Goal: Information Seeking & Learning: Learn about a topic

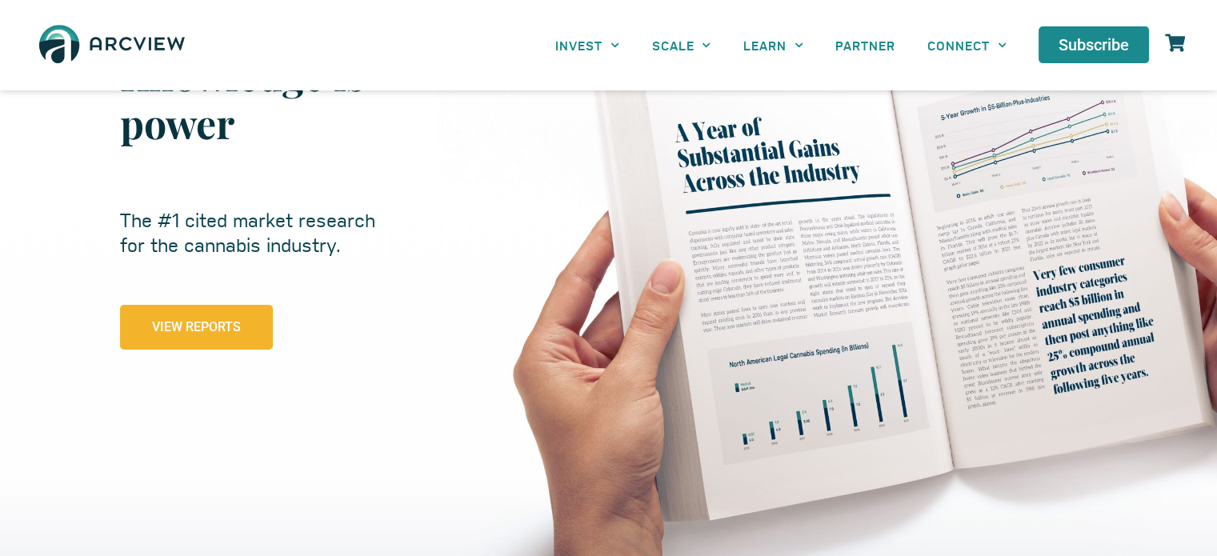
scroll to position [288, 0]
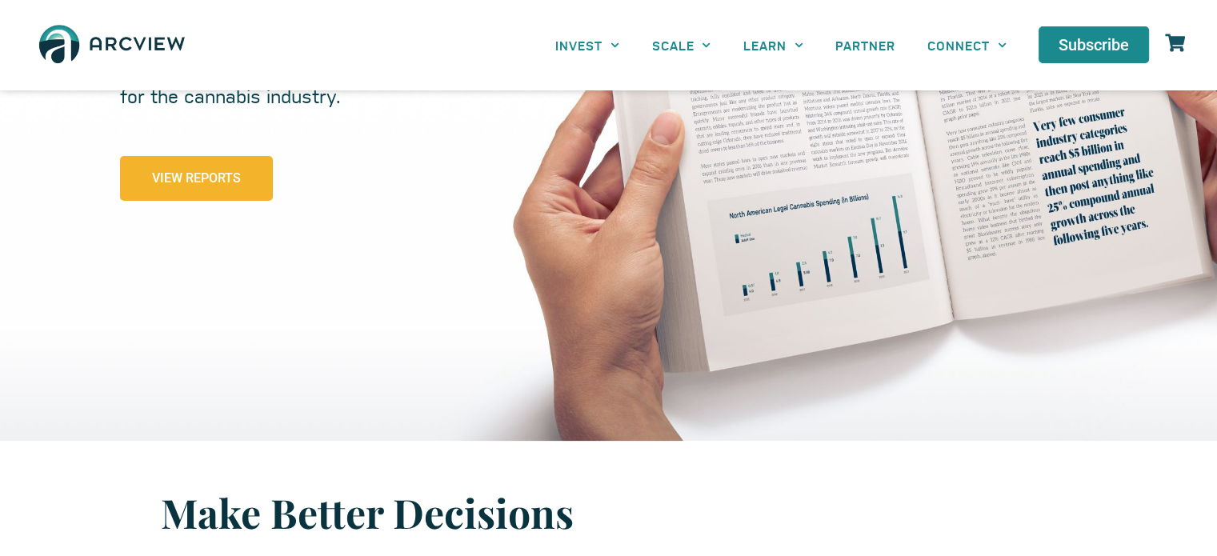
click at [186, 182] on span "View Reports" at bounding box center [196, 178] width 89 height 13
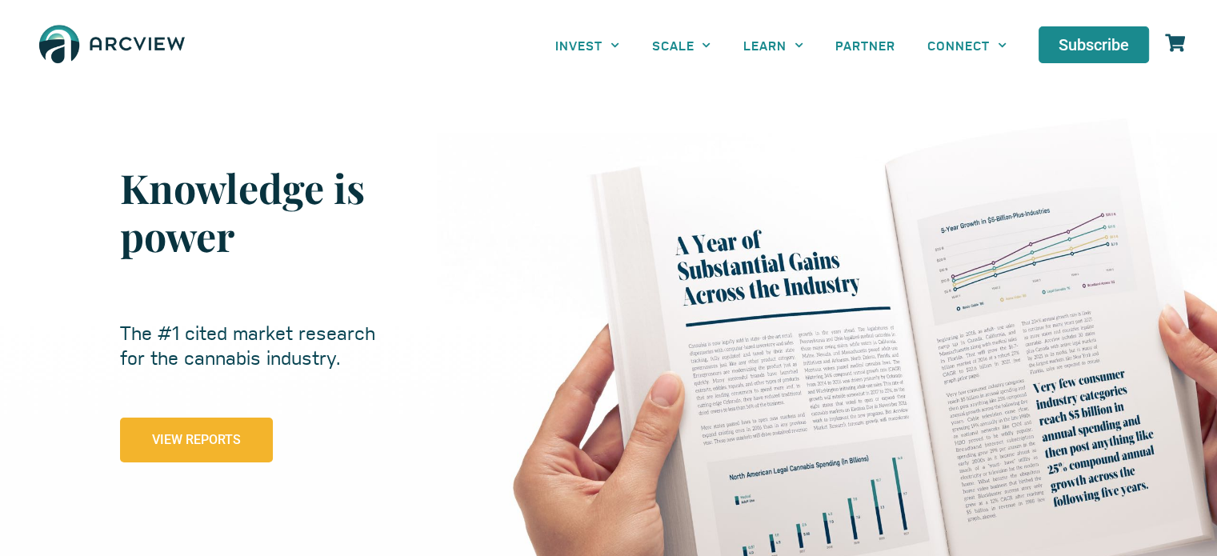
scroll to position [0, 0]
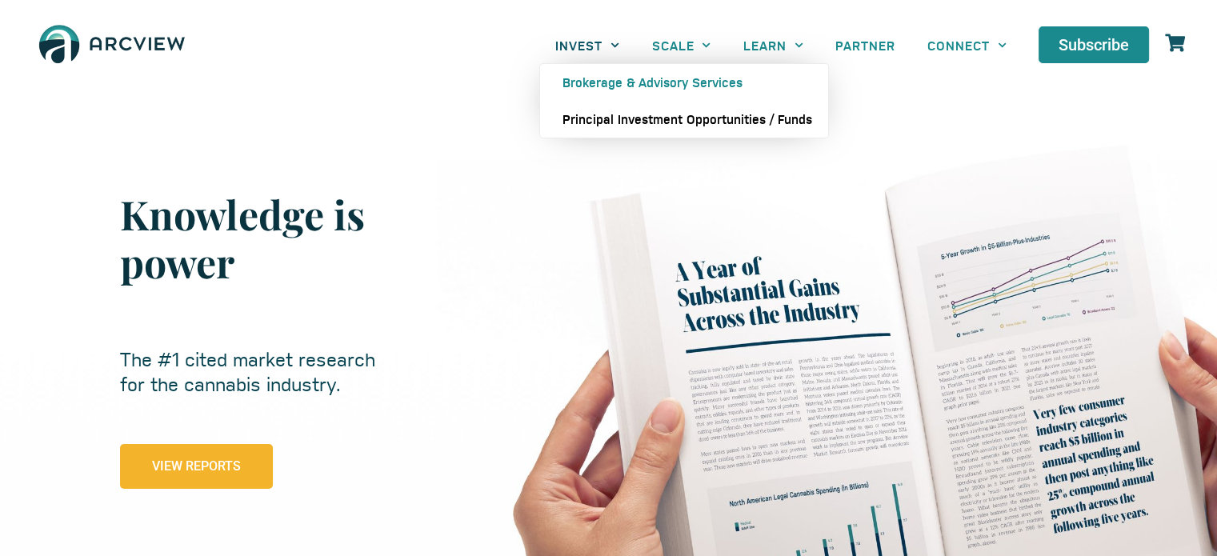
click at [611, 118] on link "Principal Investment Opportunities / Funds" at bounding box center [684, 119] width 288 height 37
